Goal: Navigation & Orientation: Understand site structure

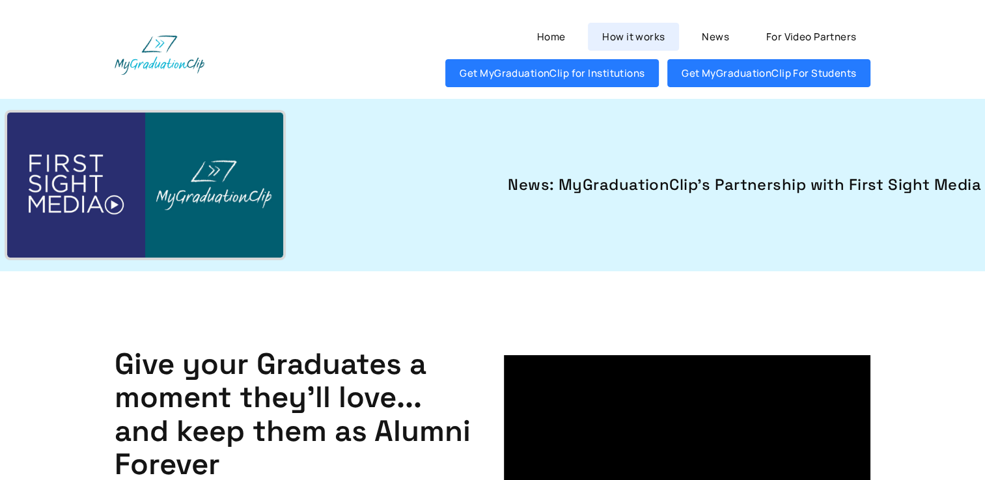
click at [625, 33] on link "How it works" at bounding box center [633, 37] width 91 height 28
click at [555, 38] on link "Home" at bounding box center [551, 37] width 57 height 28
click at [187, 187] on img at bounding box center [145, 185] width 277 height 145
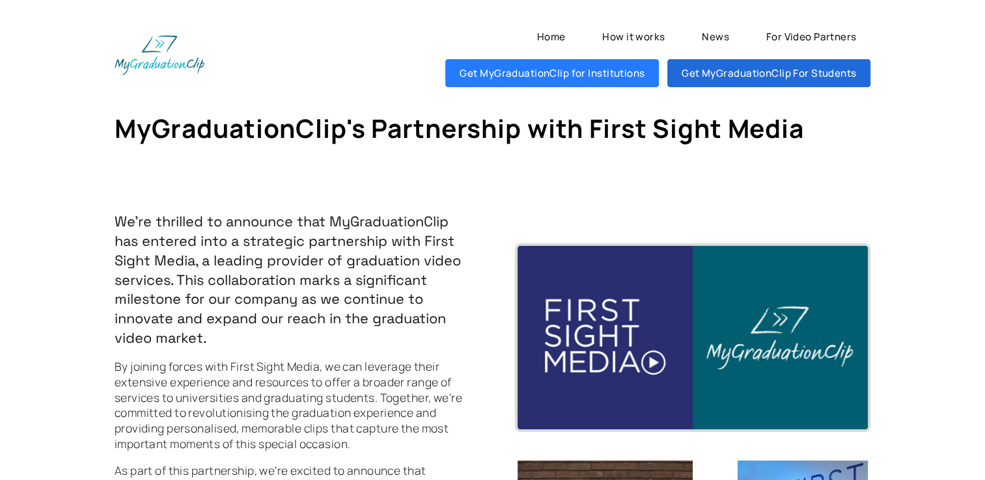
click at [773, 74] on link "Get MyGraduationClip For Students" at bounding box center [768, 73] width 203 height 28
